Goal: Task Accomplishment & Management: Complete application form

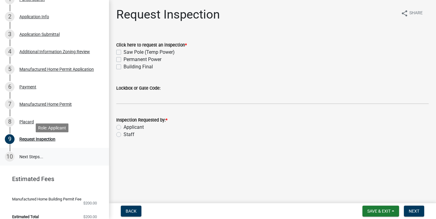
scroll to position [125, 0]
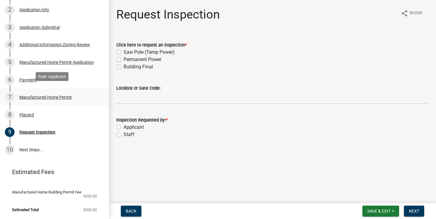
click at [46, 95] on div "Manufactured Home Permit" at bounding box center [45, 97] width 52 height 4
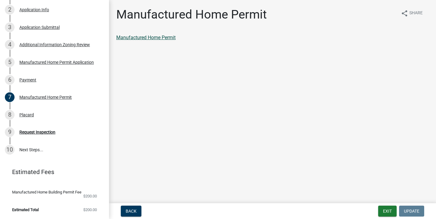
click at [143, 37] on link "Manufactured Home Permit" at bounding box center [145, 38] width 59 height 6
click at [35, 130] on div "Request Inspection" at bounding box center [37, 132] width 36 height 4
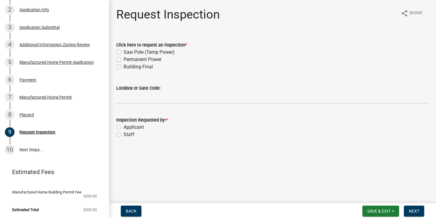
click at [139, 66] on label "Building Final" at bounding box center [138, 66] width 29 height 7
click at [128, 66] on input "Building Final" at bounding box center [126, 65] width 4 height 4
checkbox input "true"
checkbox input "false"
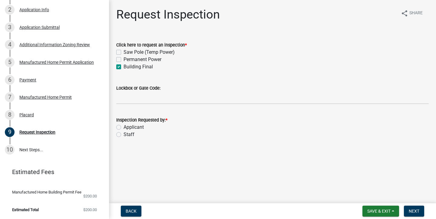
checkbox input "true"
click at [139, 58] on label "Permanent Power" at bounding box center [143, 59] width 38 height 7
click at [128, 58] on input "Permanent Power" at bounding box center [126, 58] width 4 height 4
checkbox input "true"
checkbox input "false"
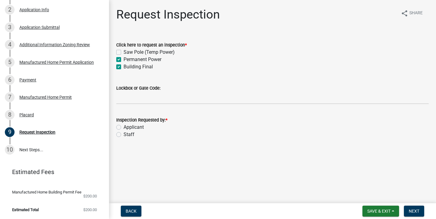
checkbox input "true"
